Goal: Information Seeking & Learning: Understand process/instructions

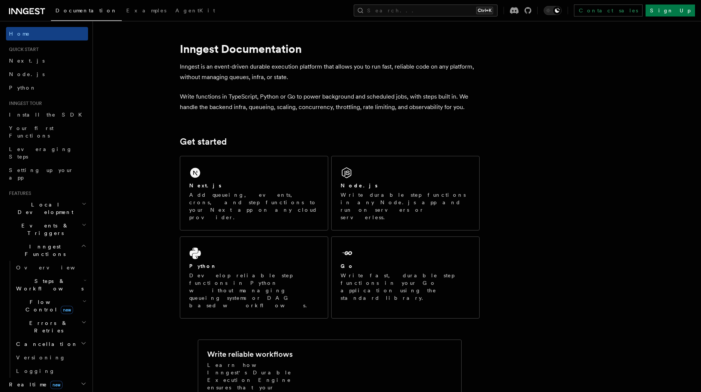
click at [237, 188] on div "Next.js" at bounding box center [254, 186] width 130 height 8
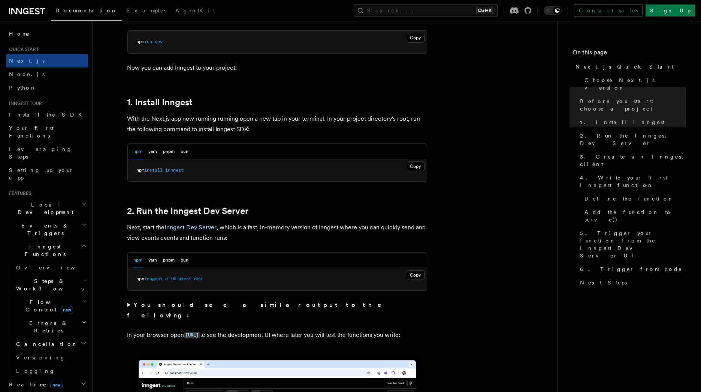
scroll to position [375, 0]
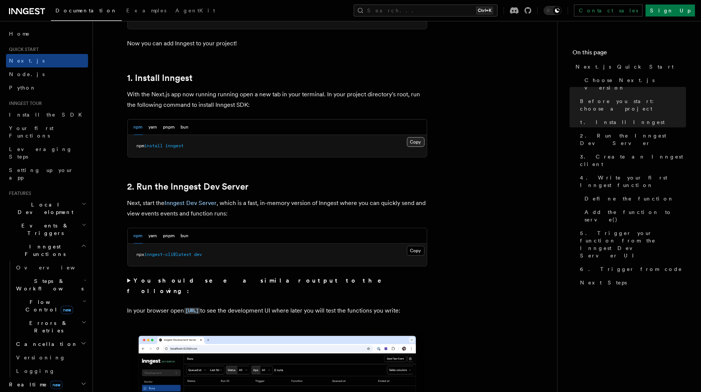
click at [418, 141] on button "Copy Copied" at bounding box center [416, 142] width 18 height 10
click at [415, 249] on button "Copy Copied" at bounding box center [416, 251] width 18 height 10
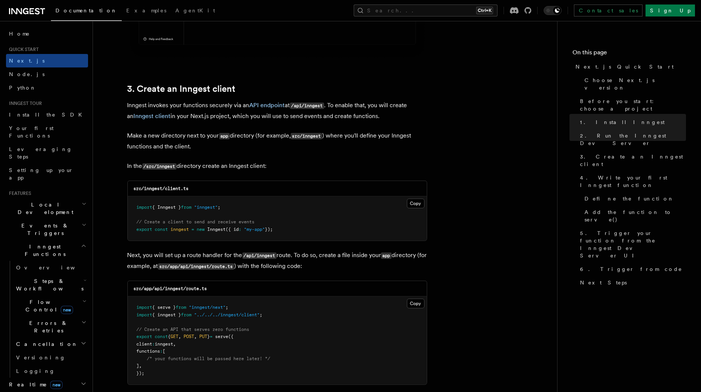
scroll to position [832, 0]
click at [157, 185] on code "src/inngest/client.ts" at bounding box center [161, 187] width 55 height 5
copy code "inngest"
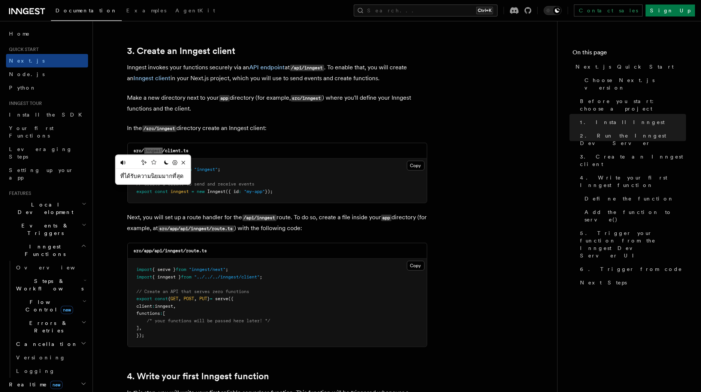
scroll to position [999, 0]
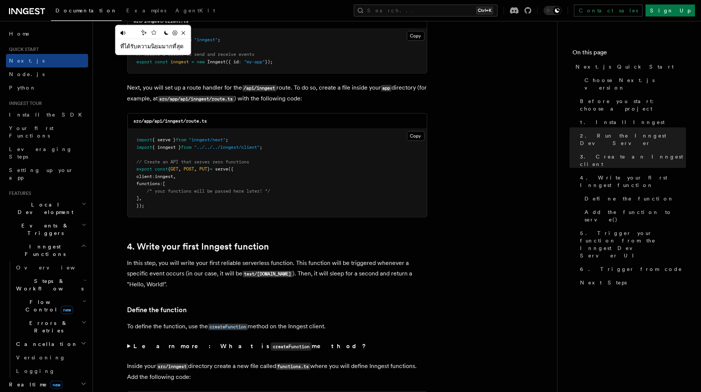
click at [387, 153] on pre "import { serve } from "inngest/next" ; import { inngest } from "../../../innges…" at bounding box center [277, 173] width 299 height 88
click at [420, 37] on button "Copy Copied" at bounding box center [416, 36] width 18 height 10
click at [421, 131] on button "Copy Copied" at bounding box center [416, 136] width 18 height 10
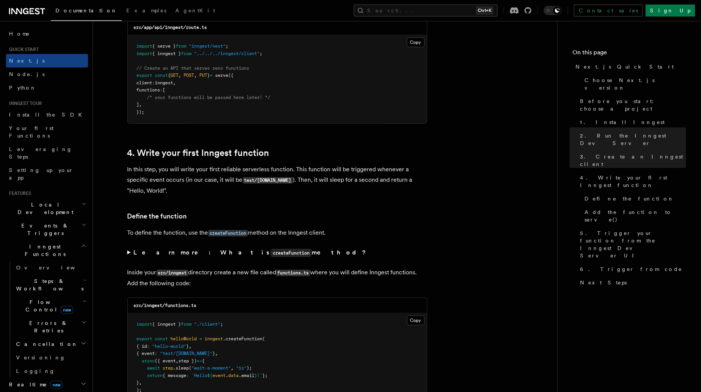
scroll to position [1124, 0]
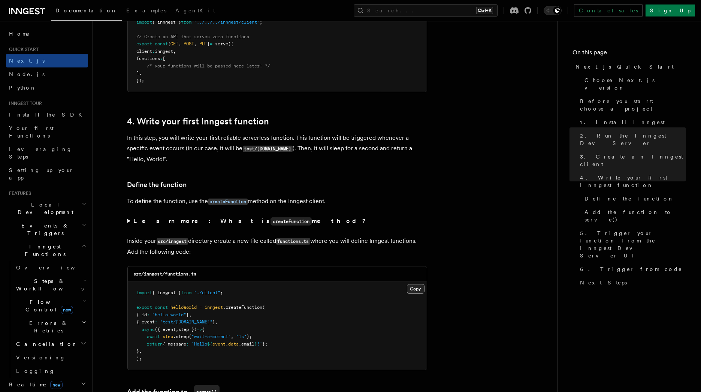
click at [412, 291] on button "Copy Copied" at bounding box center [416, 289] width 18 height 10
